Goal: Task Accomplishment & Management: Use online tool/utility

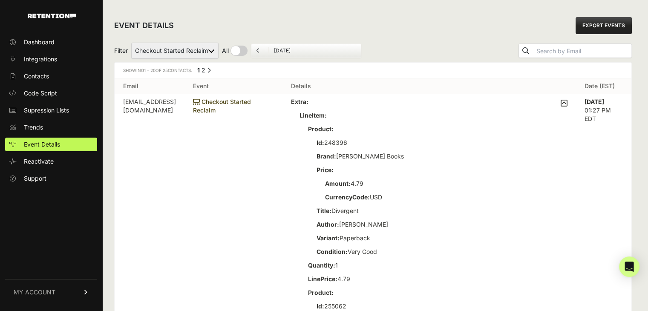
click at [568, 105] on icon at bounding box center [564, 103] width 7 height 8
click at [0, 0] on input "checkbox" at bounding box center [0, 0] width 0 height 0
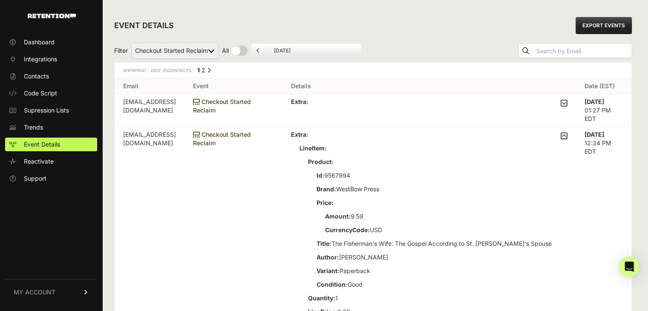
click at [567, 135] on icon at bounding box center [564, 136] width 7 height 8
click at [0, 0] on input "checkbox" at bounding box center [0, 0] width 0 height 0
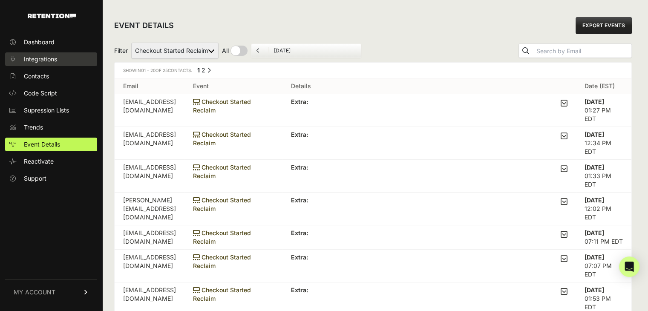
click at [50, 57] on span "Integrations" at bounding box center [40, 59] width 33 height 9
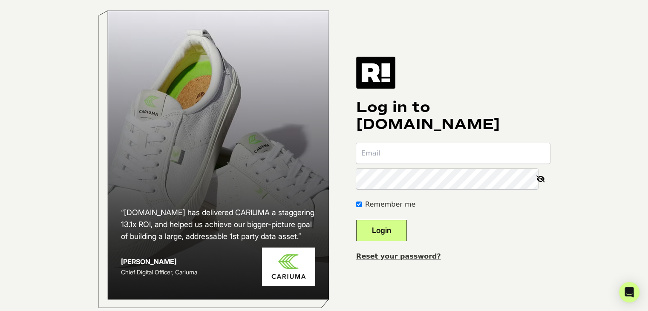
type input "webdevteam@thriftbooks.com"
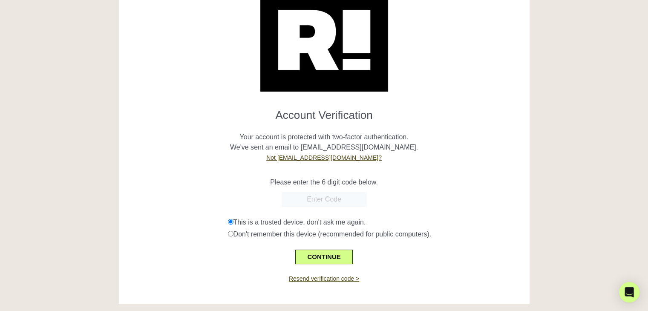
scroll to position [43, 0]
click at [335, 202] on input "text" at bounding box center [324, 198] width 85 height 15
paste input "020474"
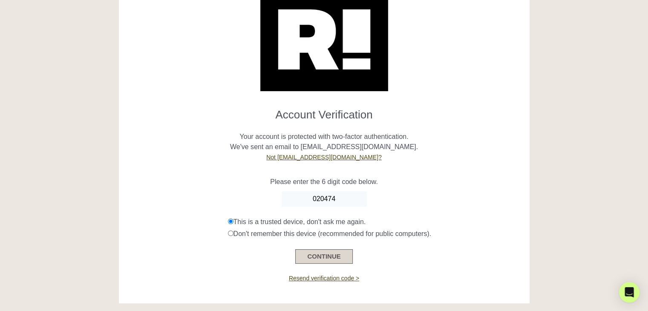
type input "020474"
click at [334, 256] on button "CONTINUE" at bounding box center [323, 256] width 57 height 14
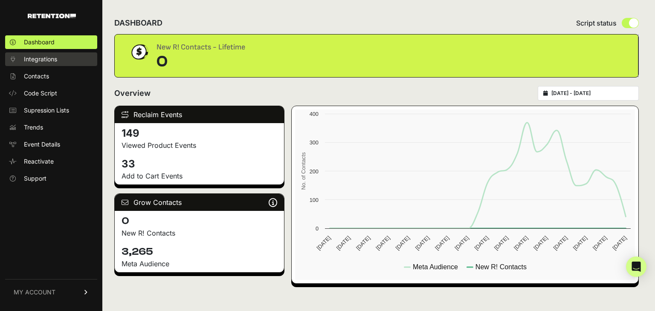
click at [34, 55] on span "Integrations" at bounding box center [40, 59] width 33 height 9
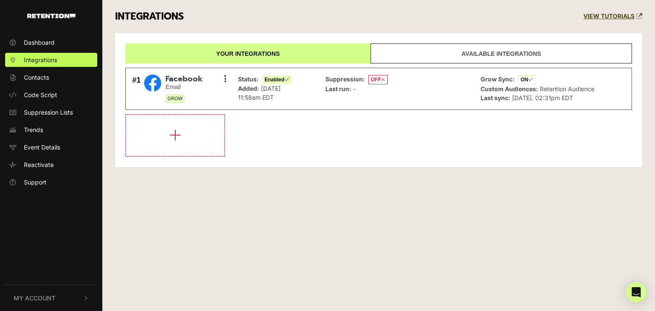
click at [452, 52] on link "Available integrations" at bounding box center [500, 53] width 261 height 20
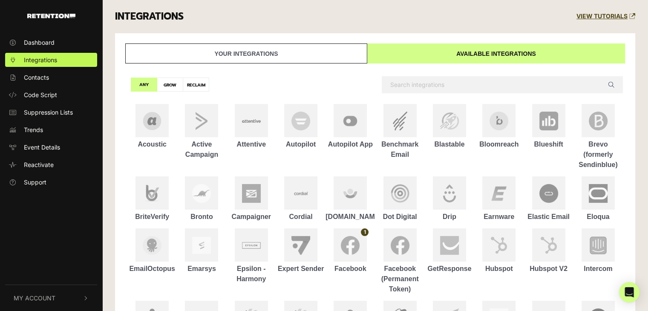
click at [199, 89] on label "RECLAIM" at bounding box center [196, 85] width 26 height 14
radio input "true"
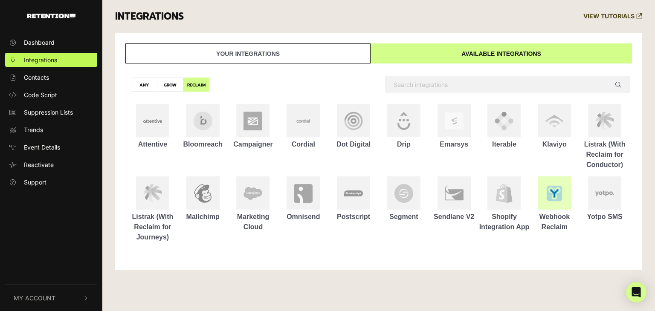
click at [548, 193] on img at bounding box center [554, 193] width 19 height 19
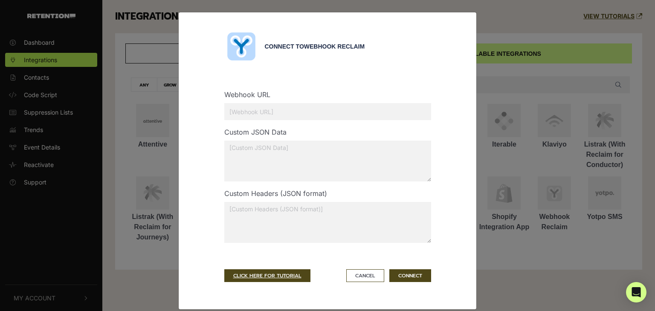
click at [289, 220] on textarea at bounding box center [327, 222] width 207 height 41
paste textarea ""phIlMhM9yJ9AuKQHQbb1""
type textarea "{"retention-key": "[ENCRYPTION_KEY]"}"
click at [323, 112] on input "text" at bounding box center [327, 111] width 207 height 17
